Goal: Task Accomplishment & Management: Manage account settings

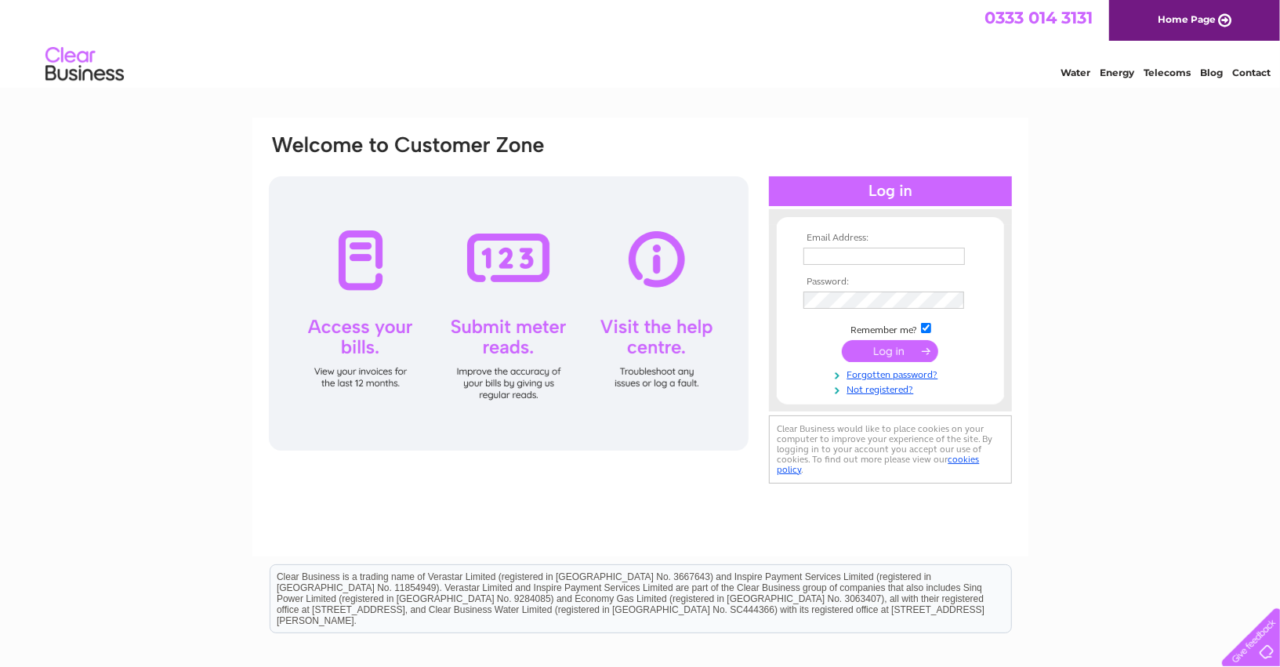
type input "[PERSON_NAME][EMAIL_ADDRESS][DOMAIN_NAME]"
click at [907, 358] on input "submit" at bounding box center [890, 351] width 96 height 22
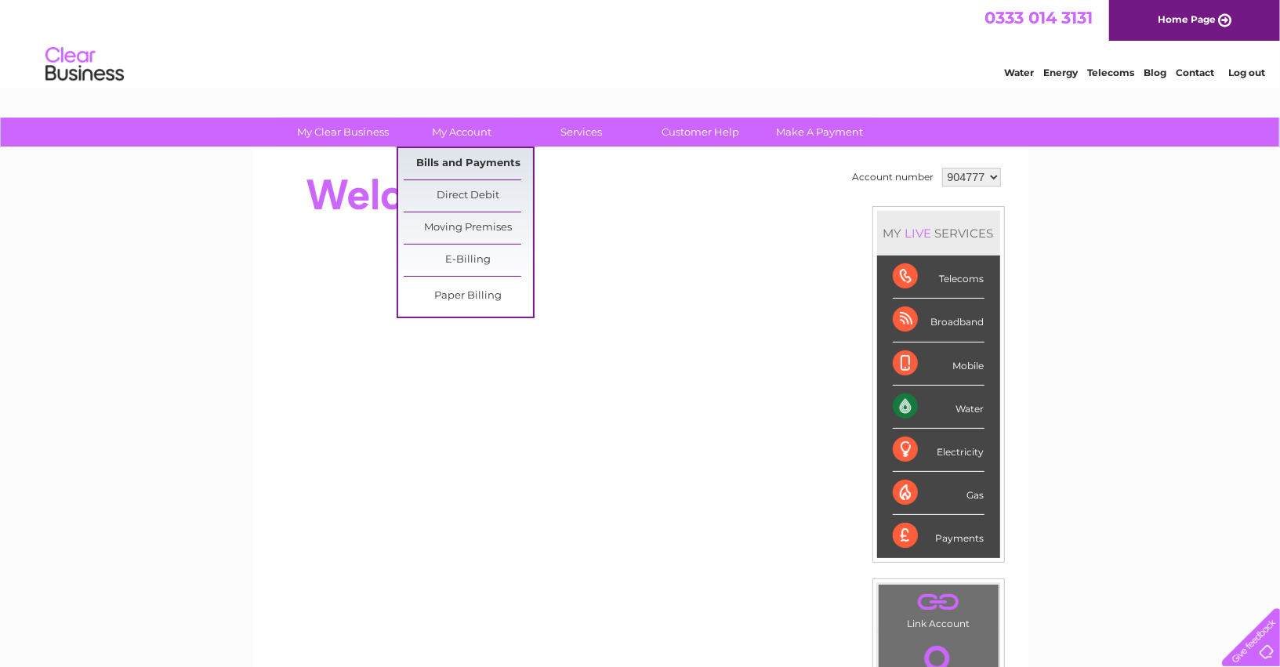
click at [473, 166] on link "Bills and Payments" at bounding box center [468, 163] width 129 height 31
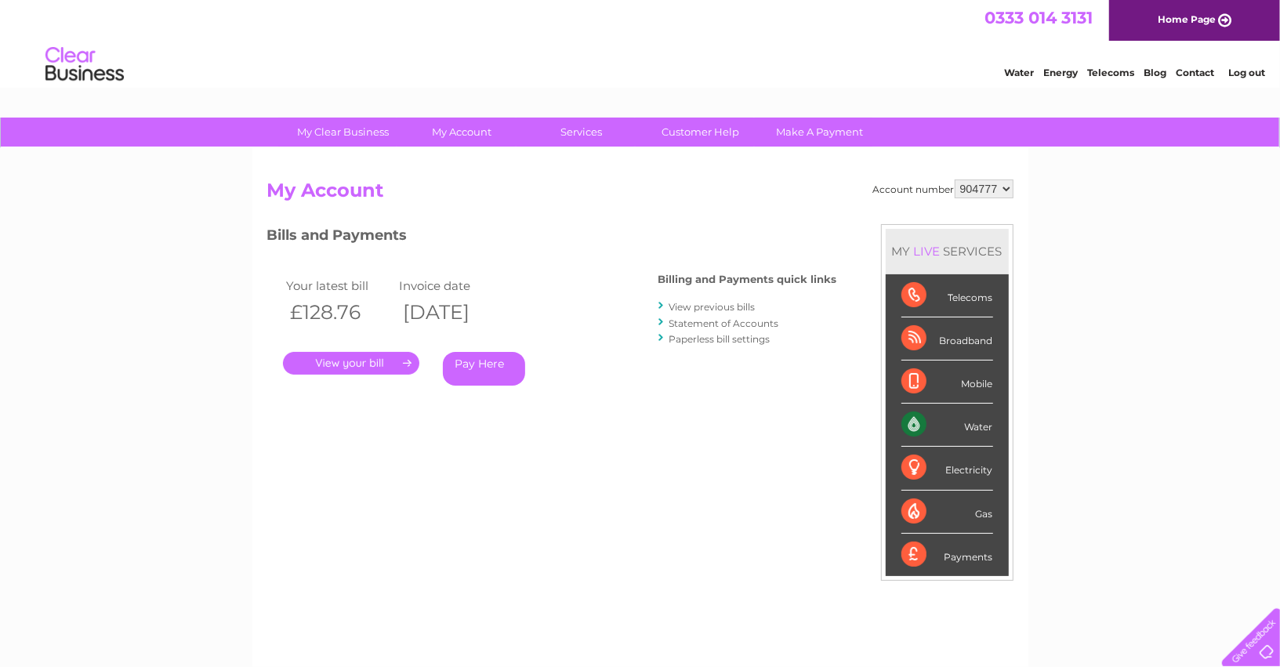
click at [372, 368] on link "." at bounding box center [351, 363] width 136 height 23
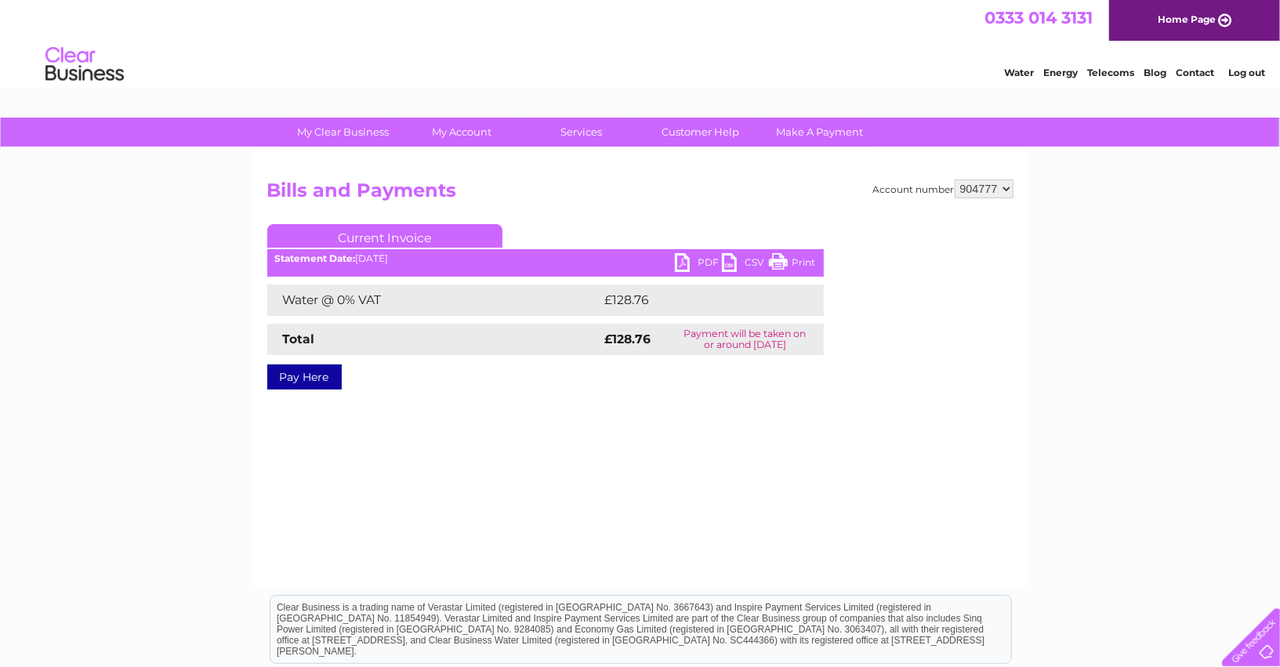
click at [696, 270] on link "PDF" at bounding box center [698, 264] width 47 height 23
click at [1247, 73] on link "Log out" at bounding box center [1246, 73] width 37 height 12
